Goal: Task Accomplishment & Management: Use online tool/utility

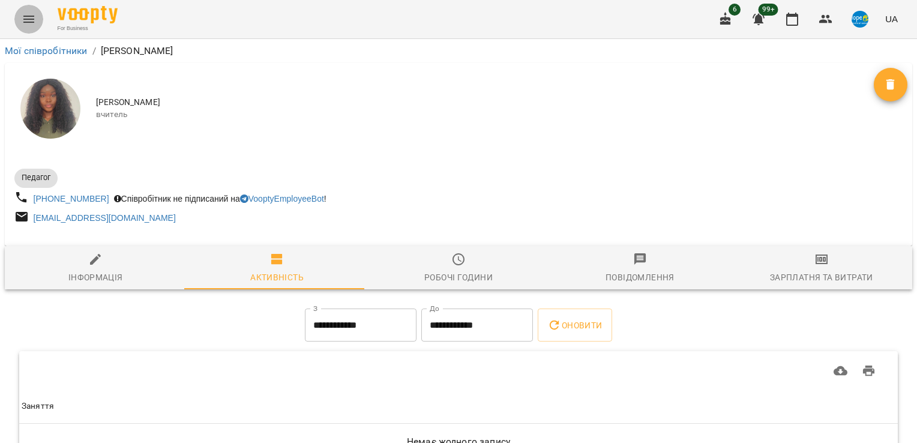
click at [24, 19] on icon "Menu" at bounding box center [28, 19] width 11 height 7
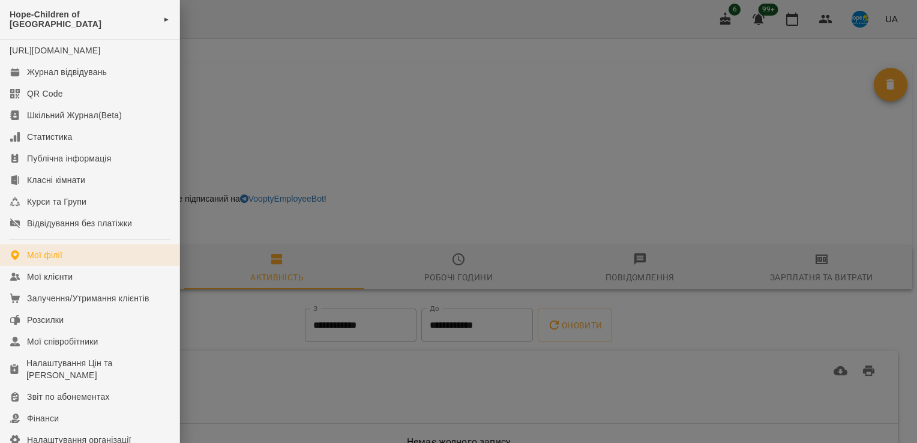
click at [53, 259] on div "Мої філії" at bounding box center [44, 255] width 35 height 12
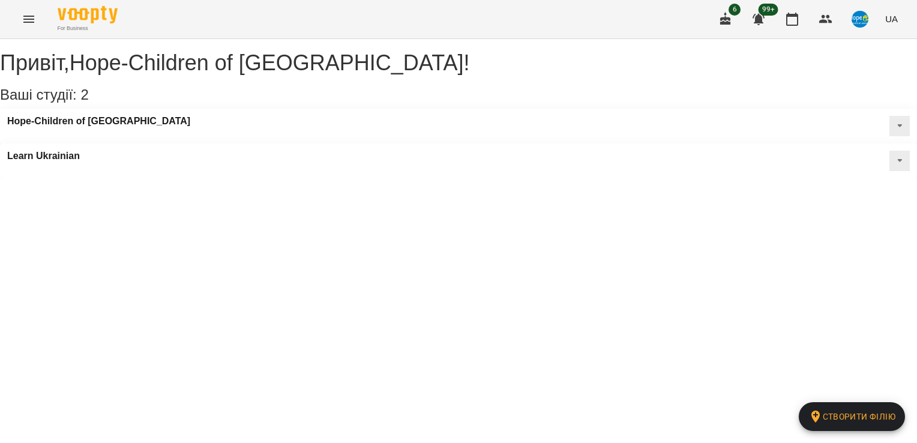
click at [403, 143] on div "Learn Ukrainian" at bounding box center [458, 160] width 917 height 35
click at [80, 151] on h3 "Learn Ukrainian" at bounding box center [43, 156] width 73 height 11
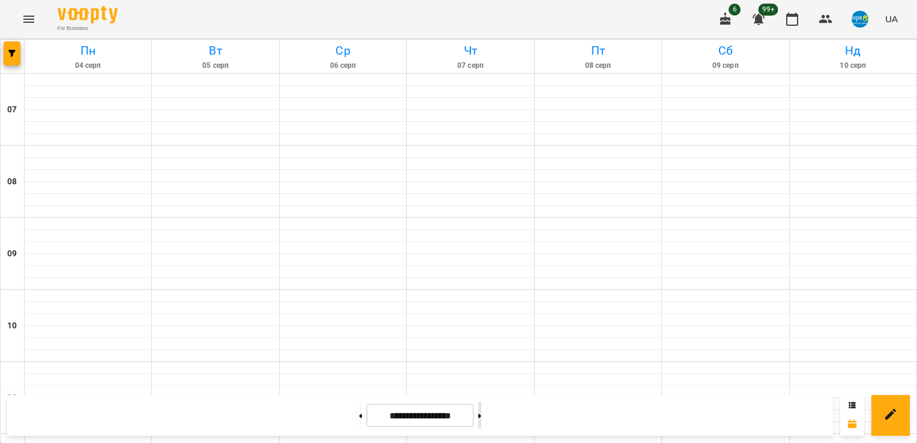
click at [481, 412] on button at bounding box center [479, 415] width 3 height 26
type input "**********"
